Goal: Information Seeking & Learning: Learn about a topic

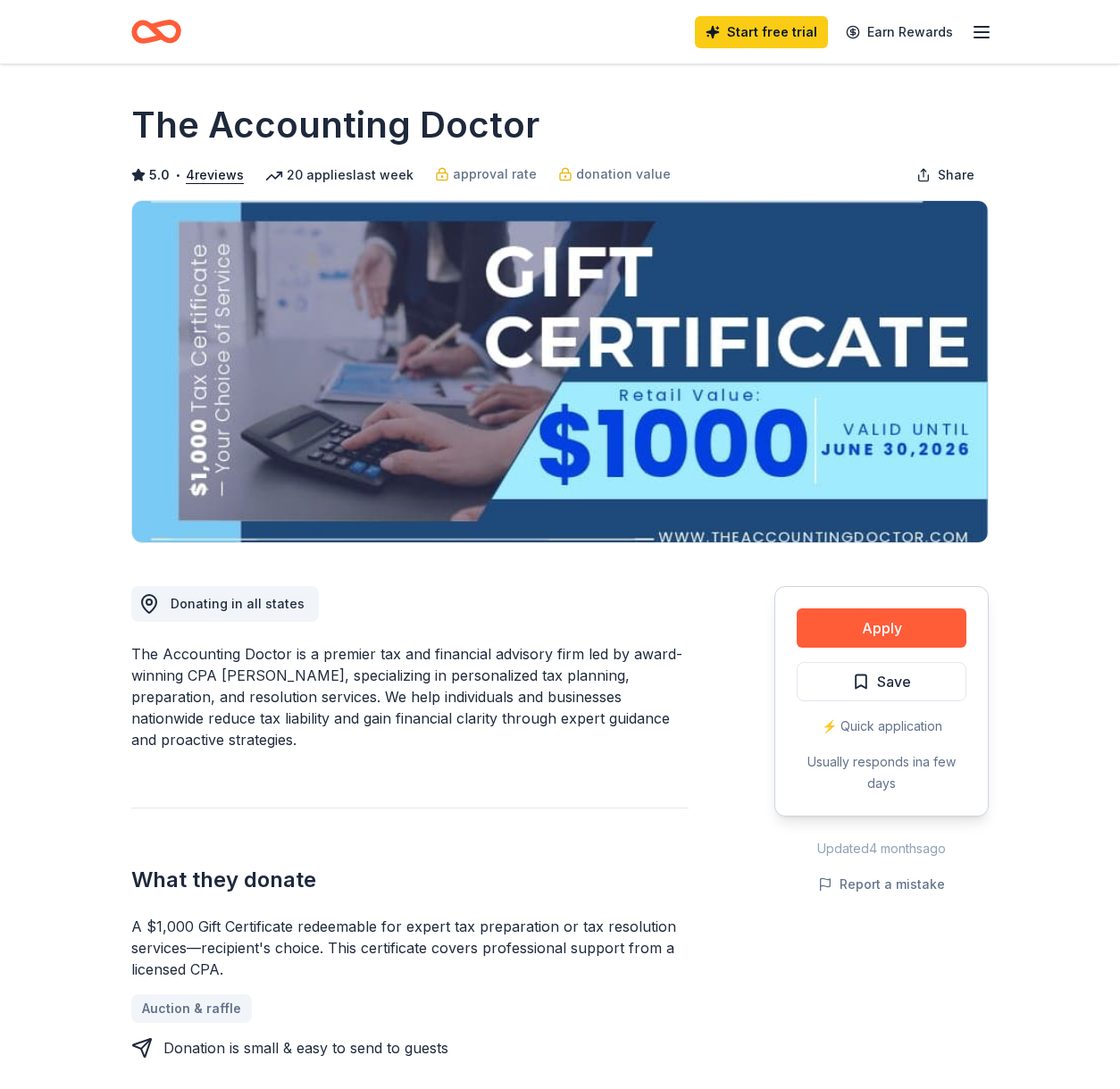
click at [980, 29] on icon "button" at bounding box center [980, 31] width 21 height 21
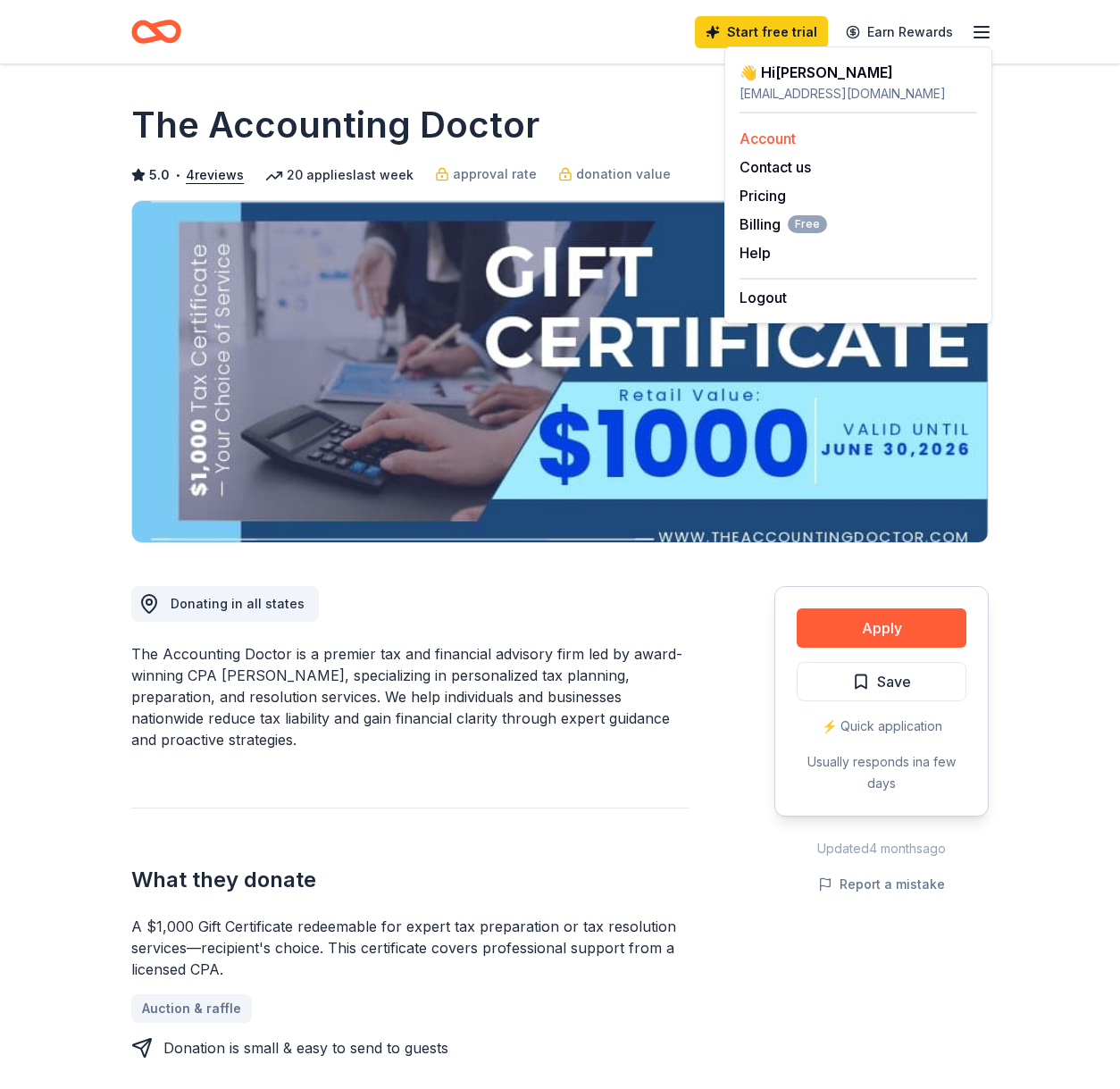
click at [786, 138] on link "Account" at bounding box center [767, 138] width 56 height 17
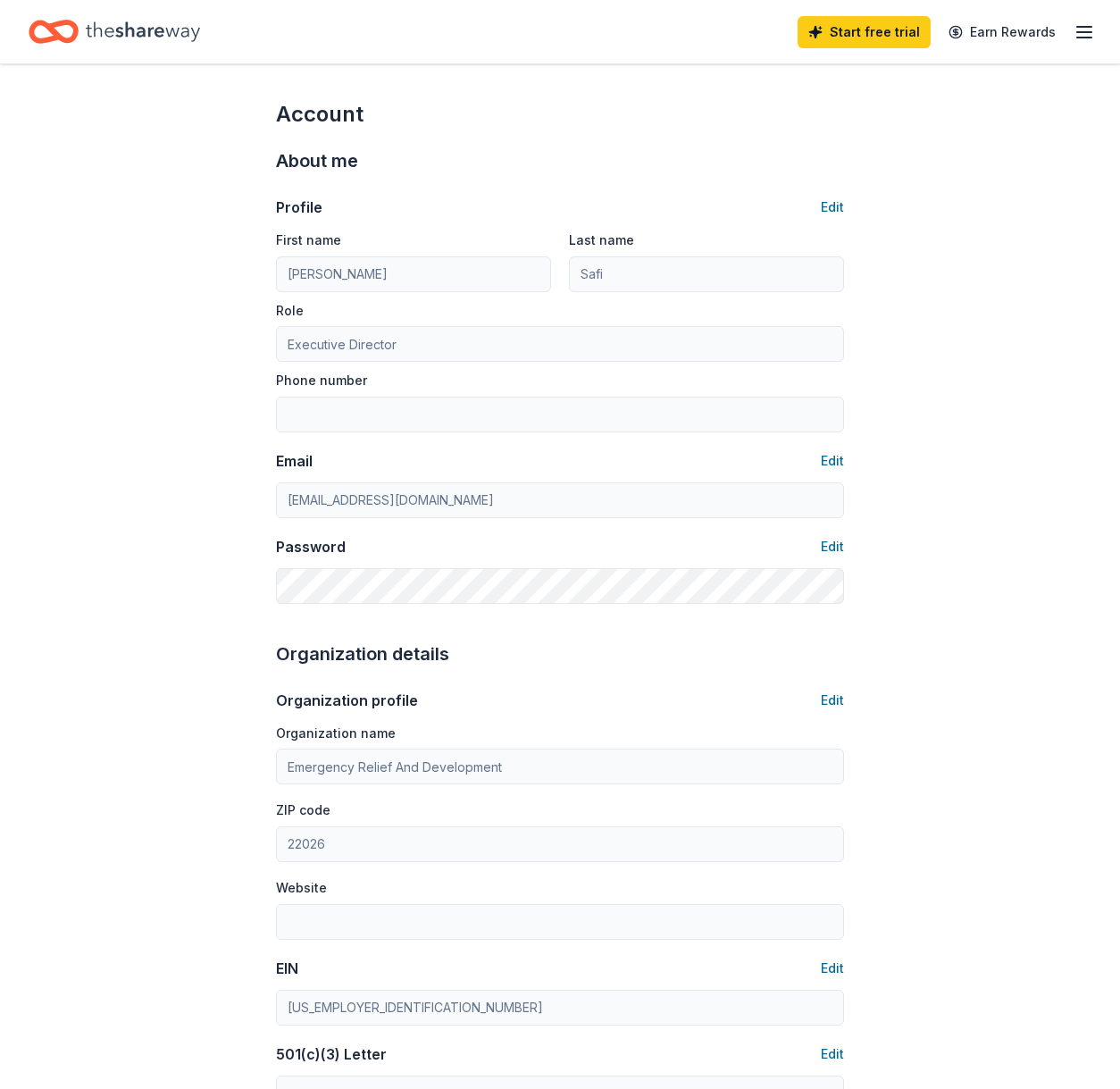
click at [1084, 43] on div "Start free trial Earn Rewards" at bounding box center [946, 32] width 298 height 42
click at [1084, 38] on line "button" at bounding box center [1084, 38] width 15 height 0
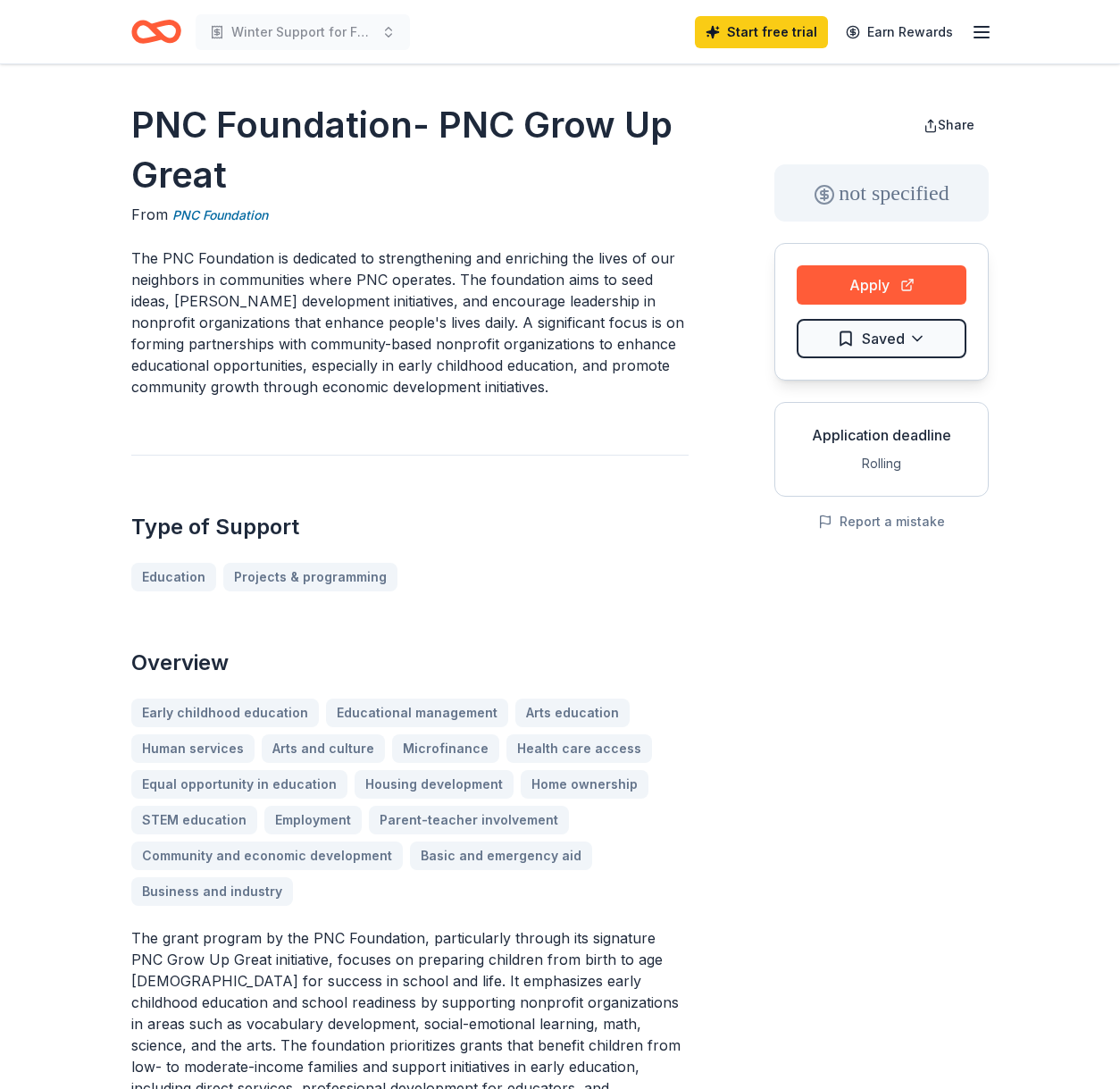
click at [203, 172] on h1 "PNC Foundation- PNC Grow Up Great" at bounding box center [410, 150] width 557 height 100
drag, startPoint x: 203, startPoint y: 172, endPoint x: 162, endPoint y: 112, distance: 72.7
click at [162, 112] on h1 "PNC Foundation- PNC Grow Up Great" at bounding box center [410, 150] width 557 height 100
drag, startPoint x: 150, startPoint y: 111, endPoint x: 245, endPoint y: 165, distance: 109.3
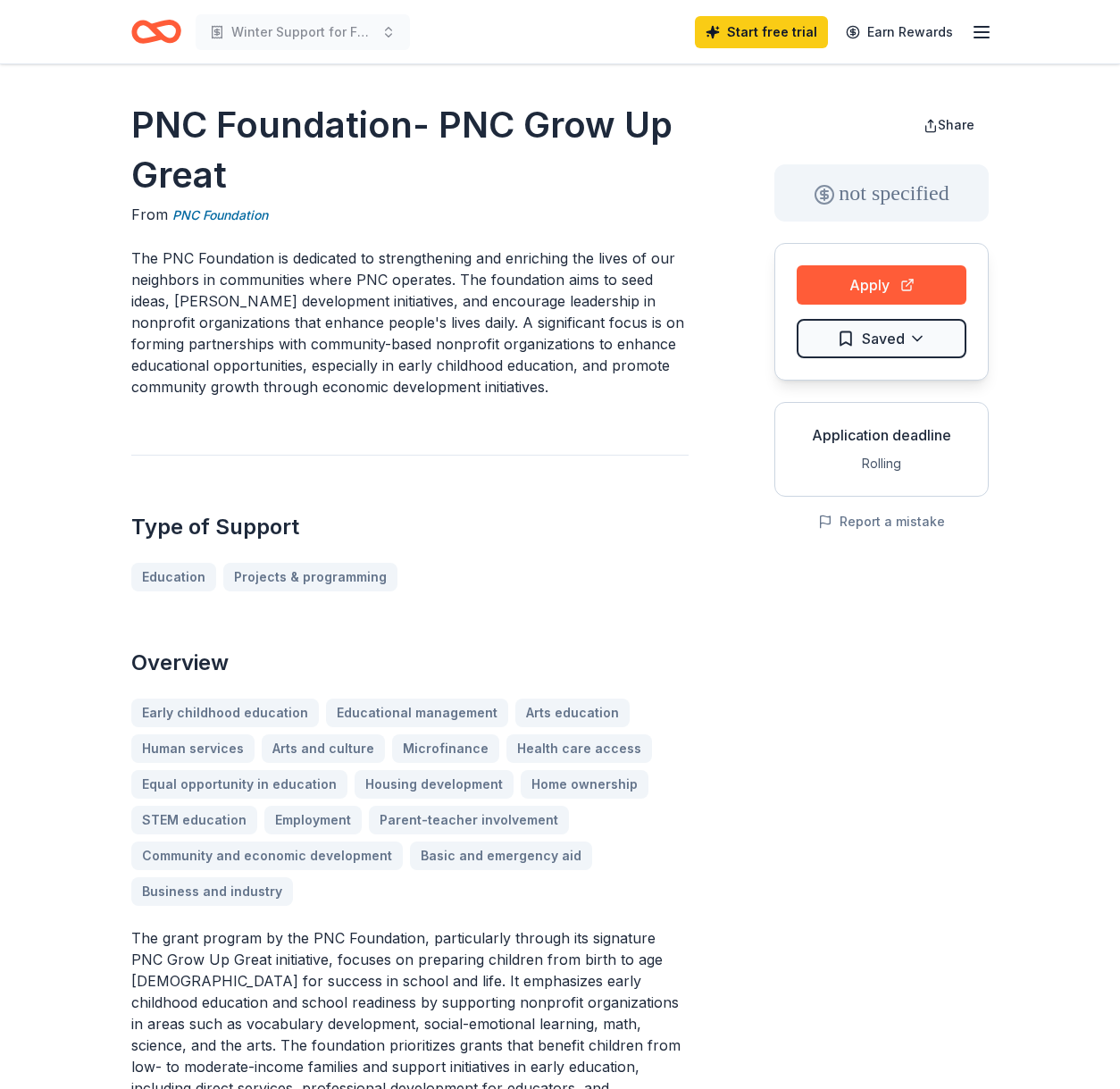
click at [241, 165] on h1 "PNC Foundation- PNC Grow Up Great" at bounding box center [410, 150] width 557 height 100
click at [288, 188] on h1 "PNC Foundation- PNC Grow Up Great" at bounding box center [410, 150] width 557 height 100
